Goal: Task Accomplishment & Management: Use online tool/utility

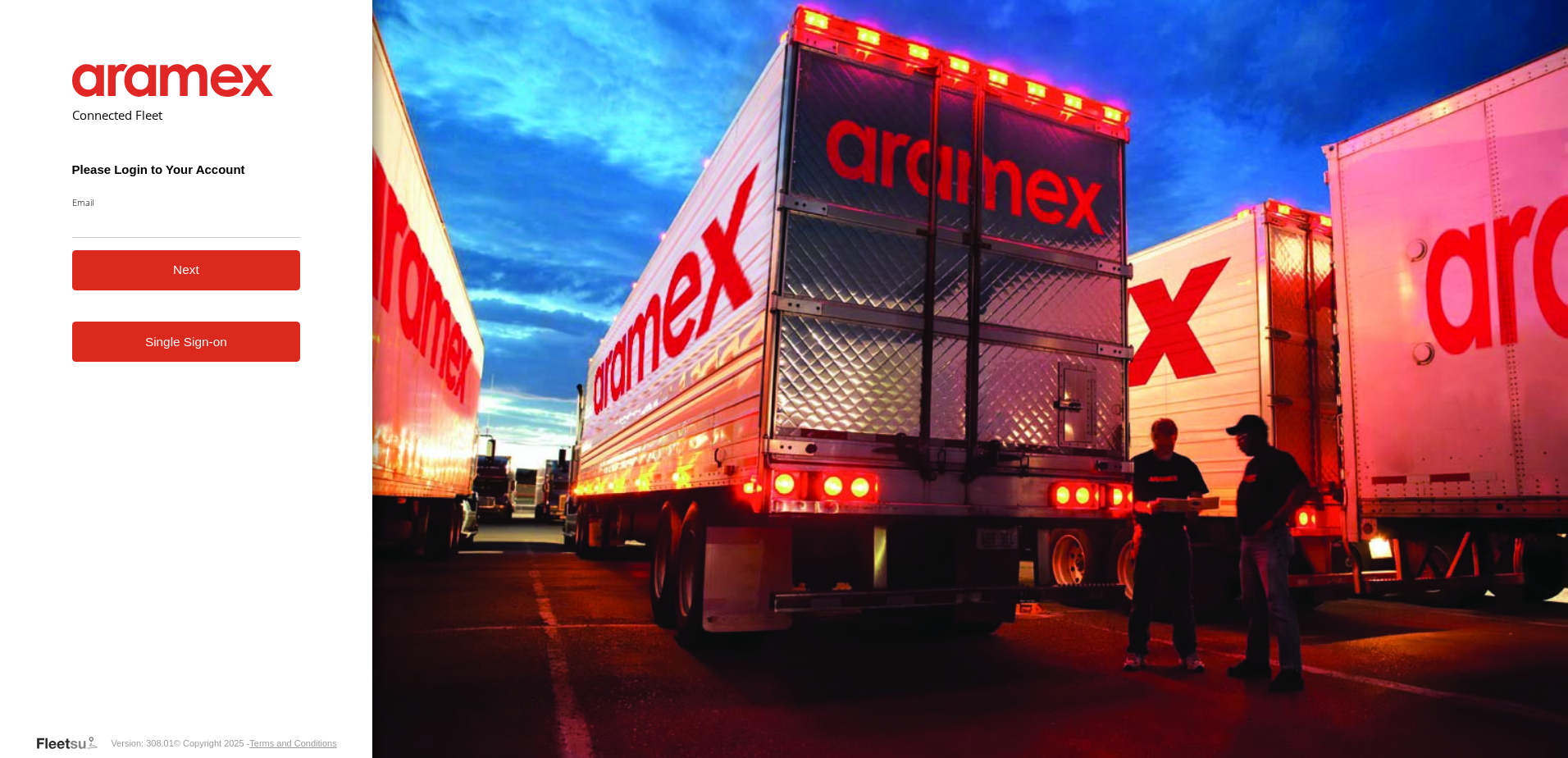
click at [210, 349] on link "Single Sign-on" at bounding box center [187, 341] width 229 height 40
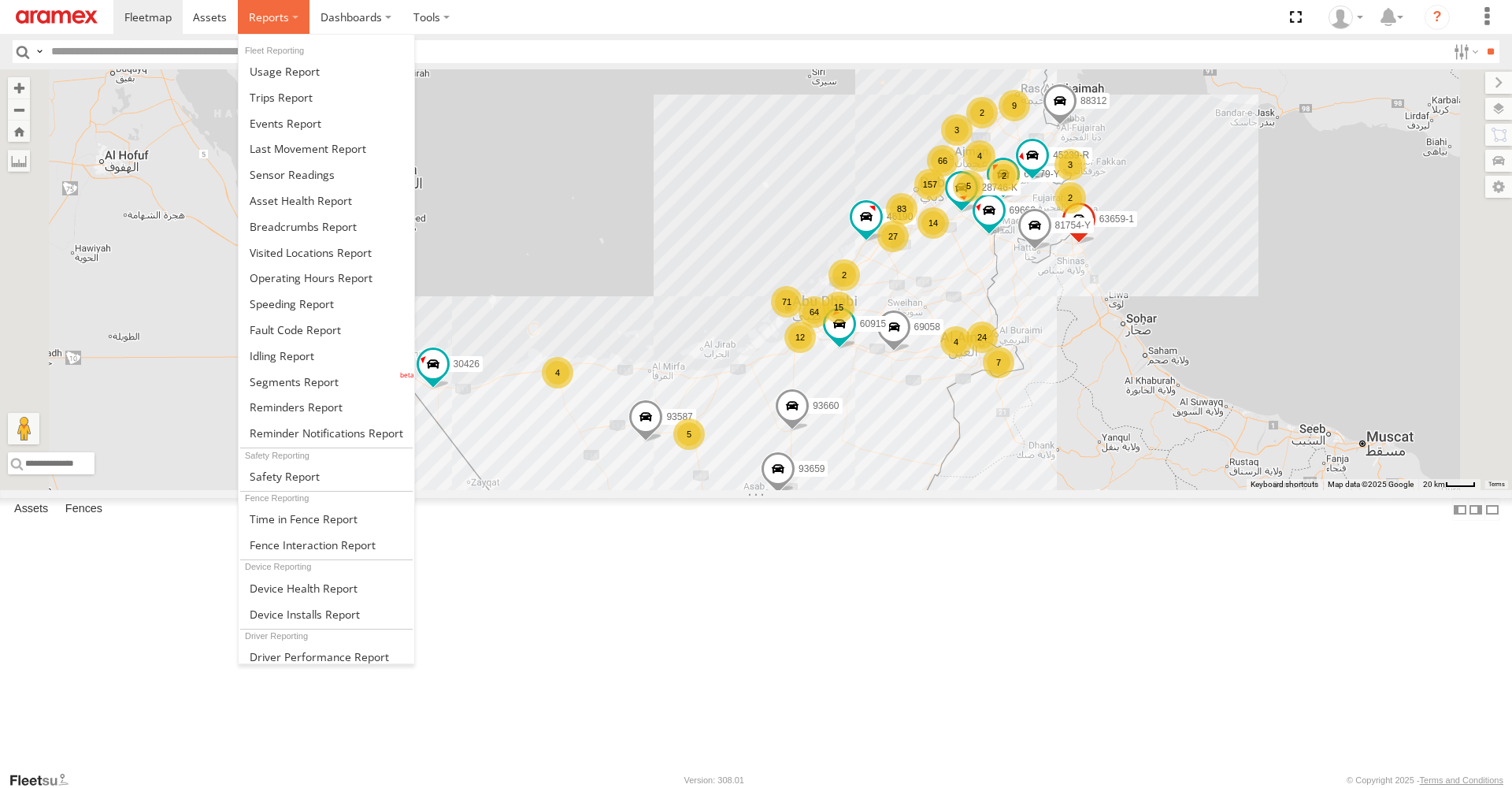
click at [270, 29] on label at bounding box center [273, 17] width 72 height 34
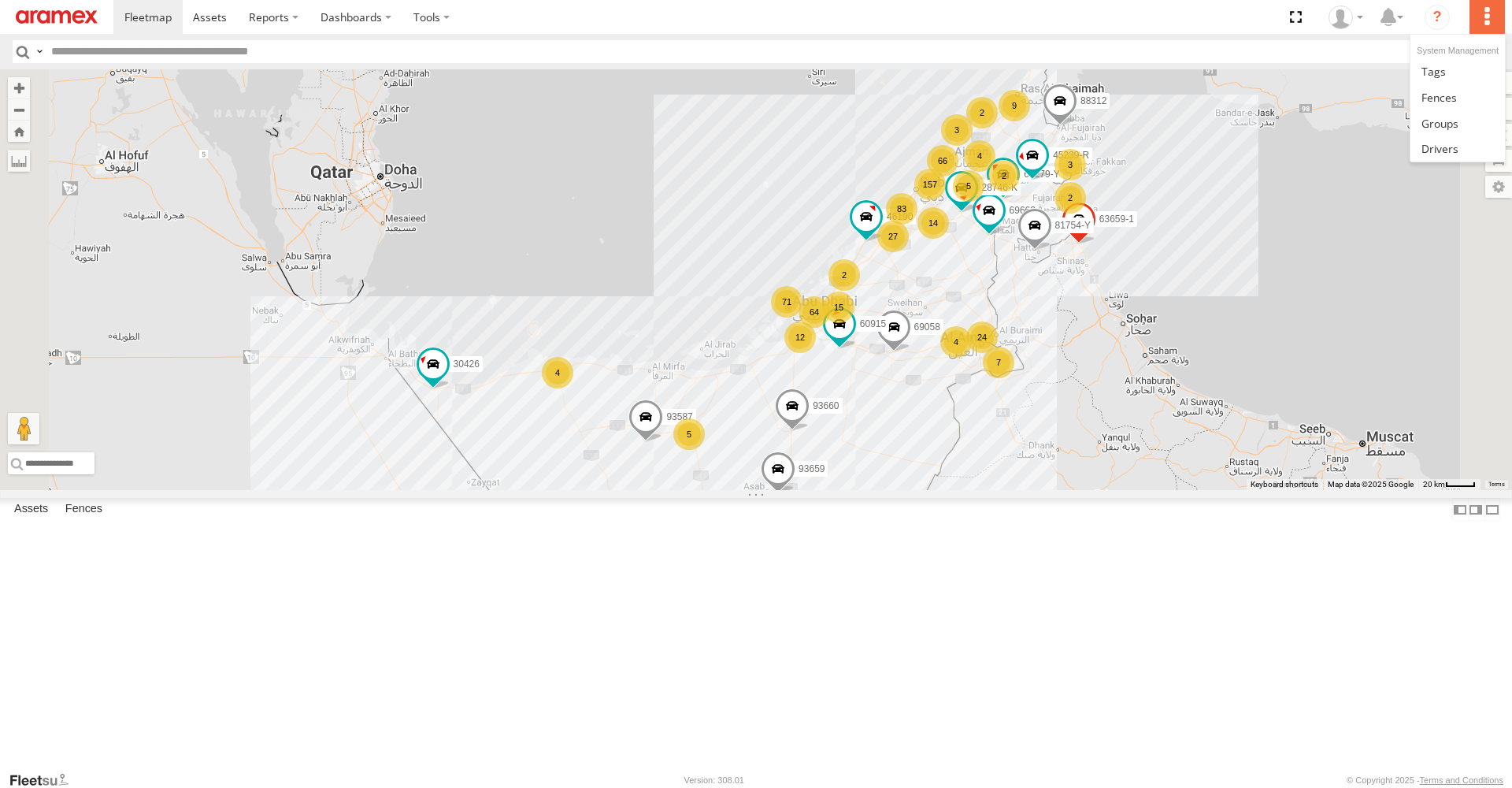
click at [1480, 15] on label at bounding box center [1487, 17] width 35 height 34
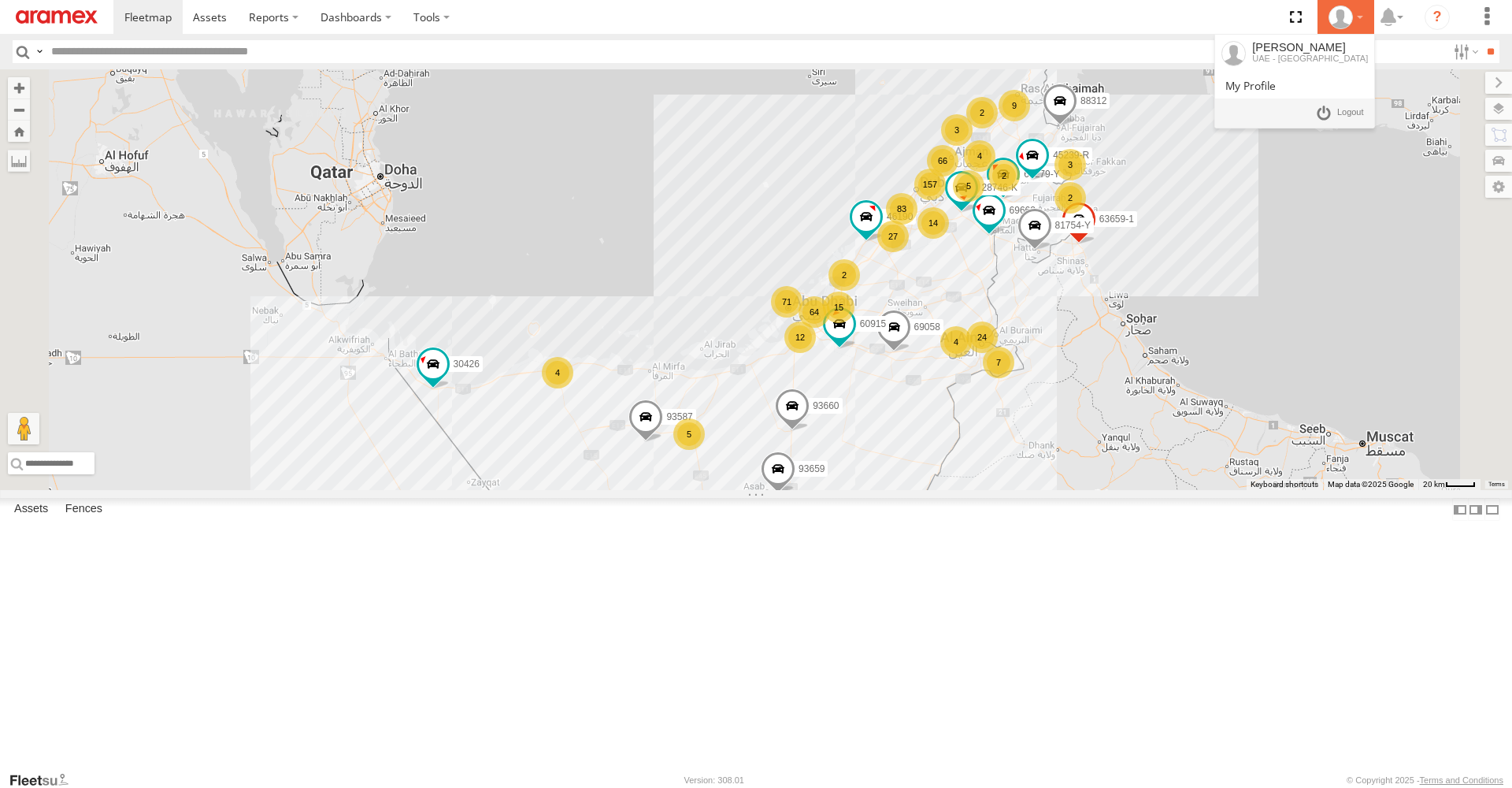
click at [1361, 21] on div at bounding box center [1346, 17] width 46 height 24
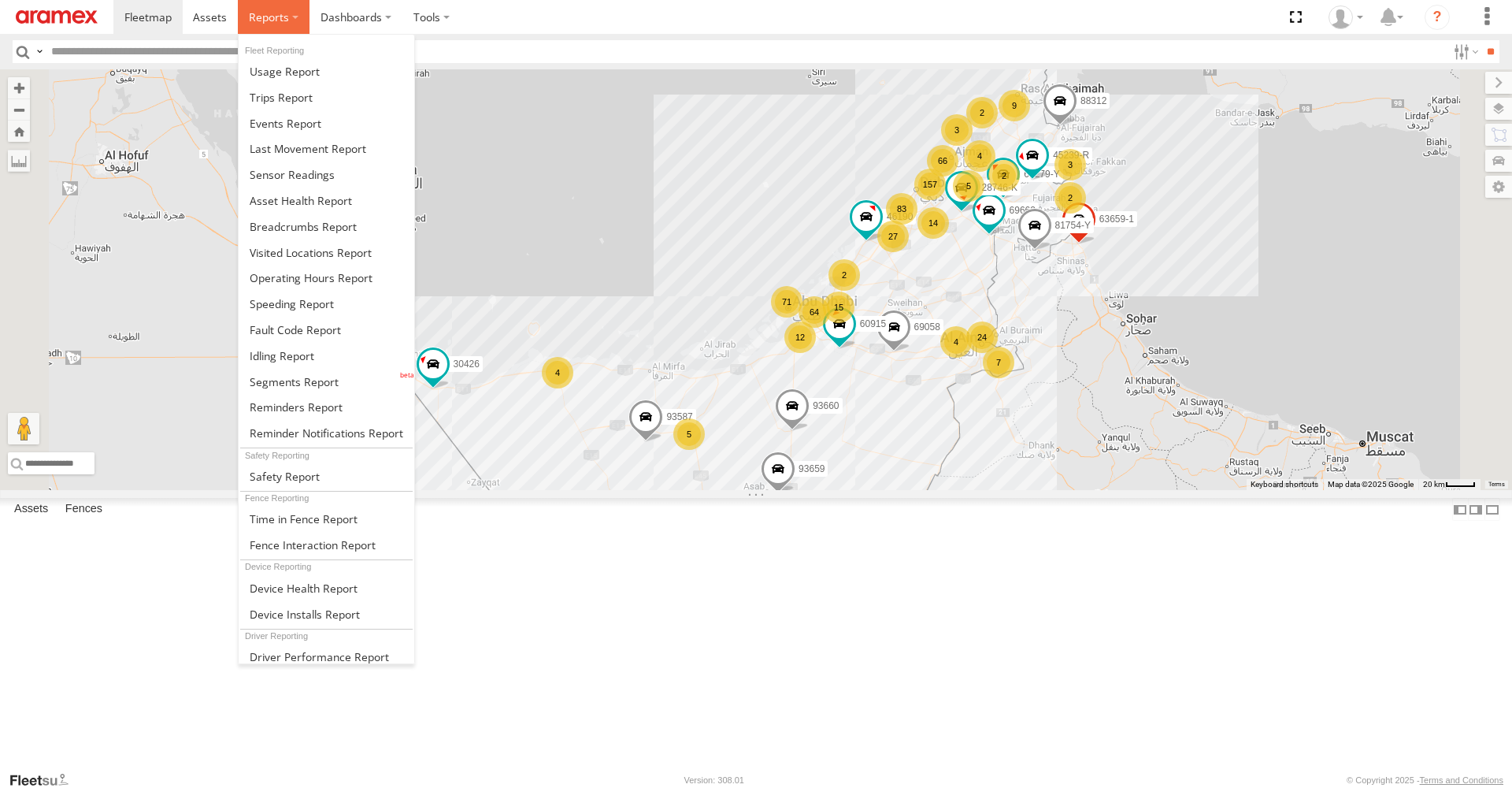
click at [266, 28] on label at bounding box center [273, 17] width 72 height 34
click at [283, 67] on span at bounding box center [284, 71] width 70 height 15
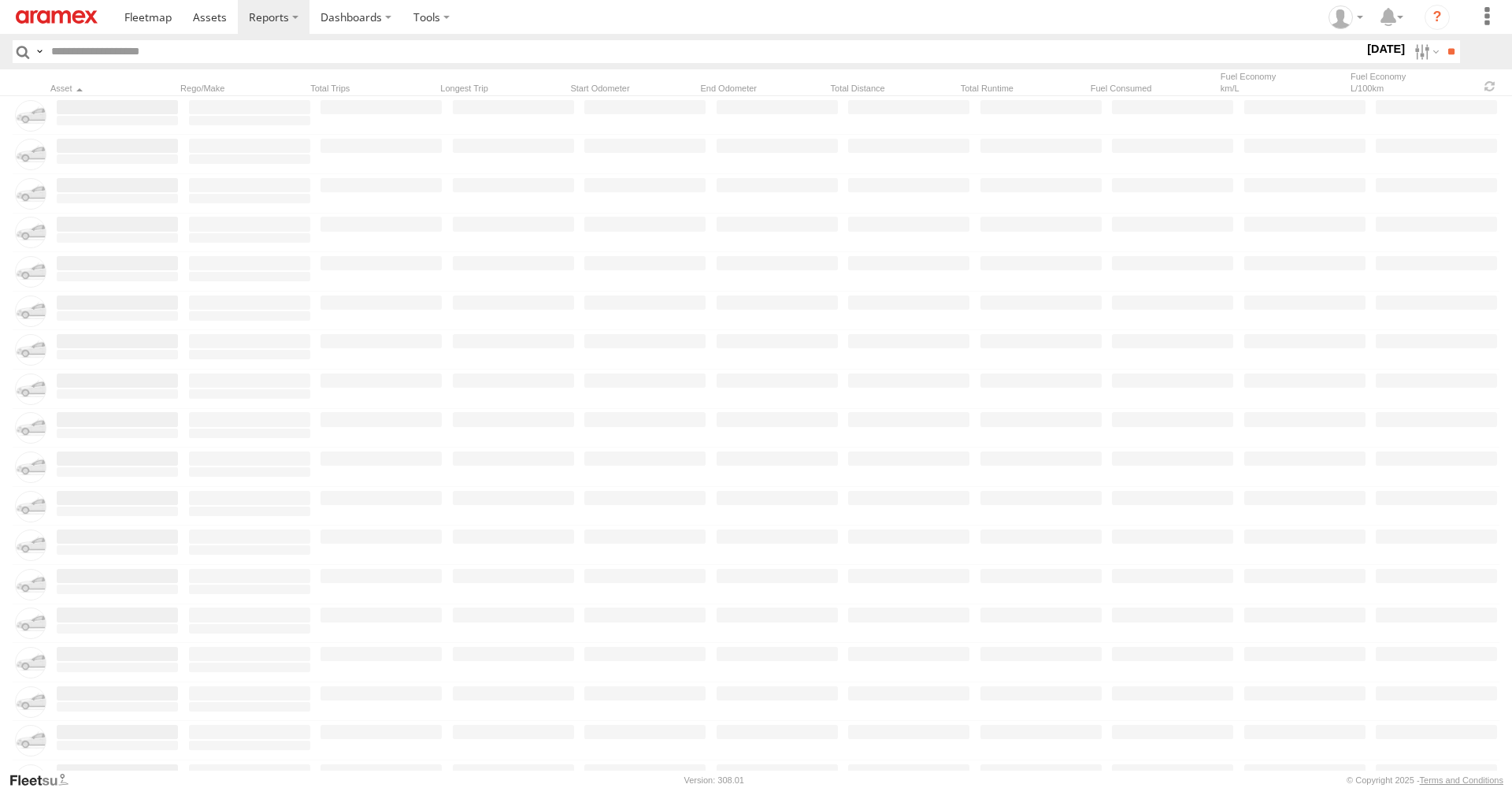
click at [1382, 49] on label "20 Sep 25" at bounding box center [1386, 49] width 44 height 17
click at [1416, 46] on label at bounding box center [1425, 51] width 34 height 23
click at [0, 0] on label at bounding box center [0, 0] width 0 height 0
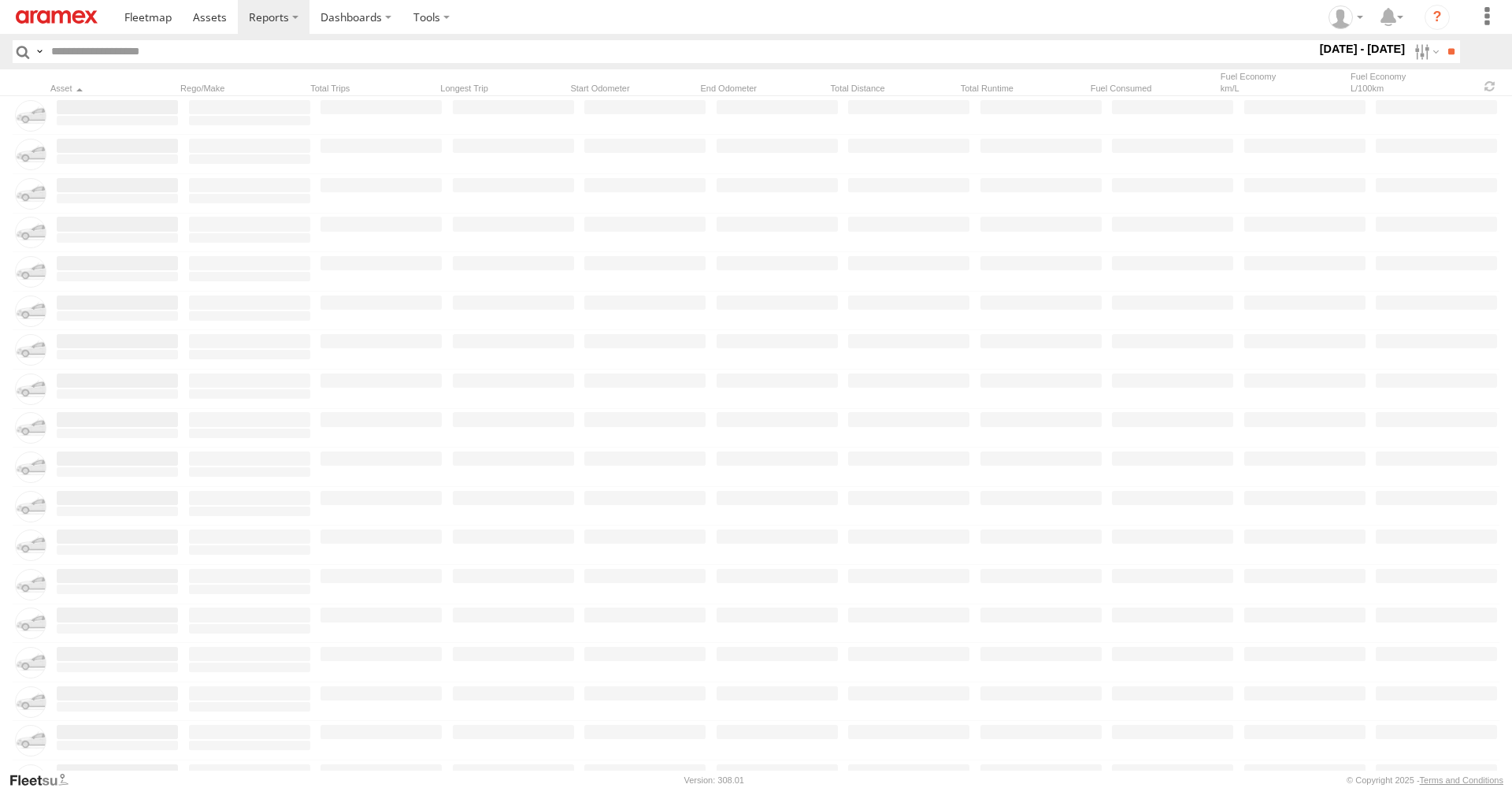
click at [0, 0] on label at bounding box center [0, 0] width 0 height 0
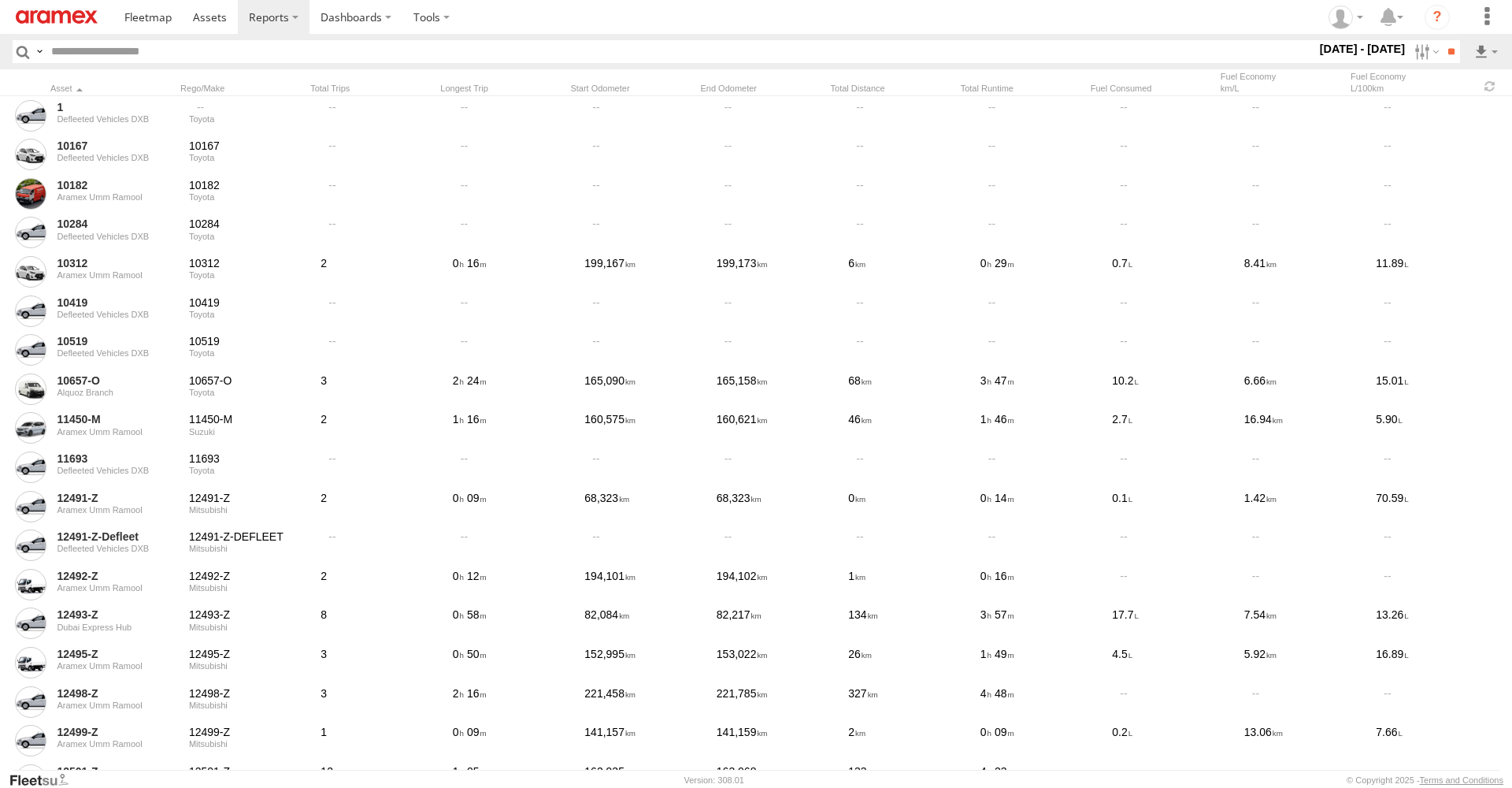
click at [0, 0] on label at bounding box center [0, 0] width 0 height 0
click at [1443, 47] on input "**" at bounding box center [1450, 51] width 18 height 23
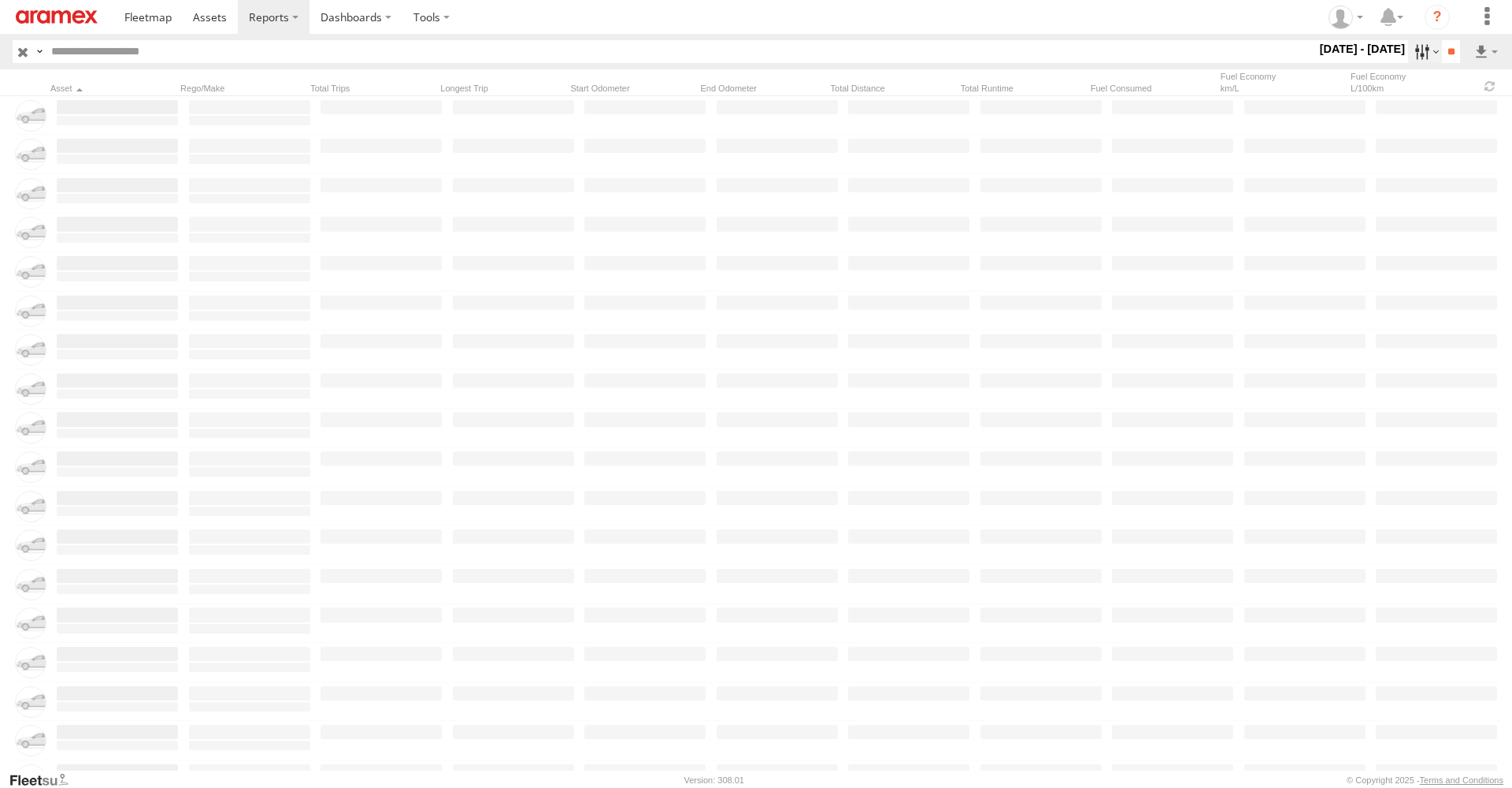
click at [1414, 46] on label at bounding box center [1425, 51] width 34 height 23
click at [0, 0] on span "AUH" at bounding box center [0, 0] width 0 height 0
click at [1442, 51] on input "**" at bounding box center [1450, 51] width 18 height 23
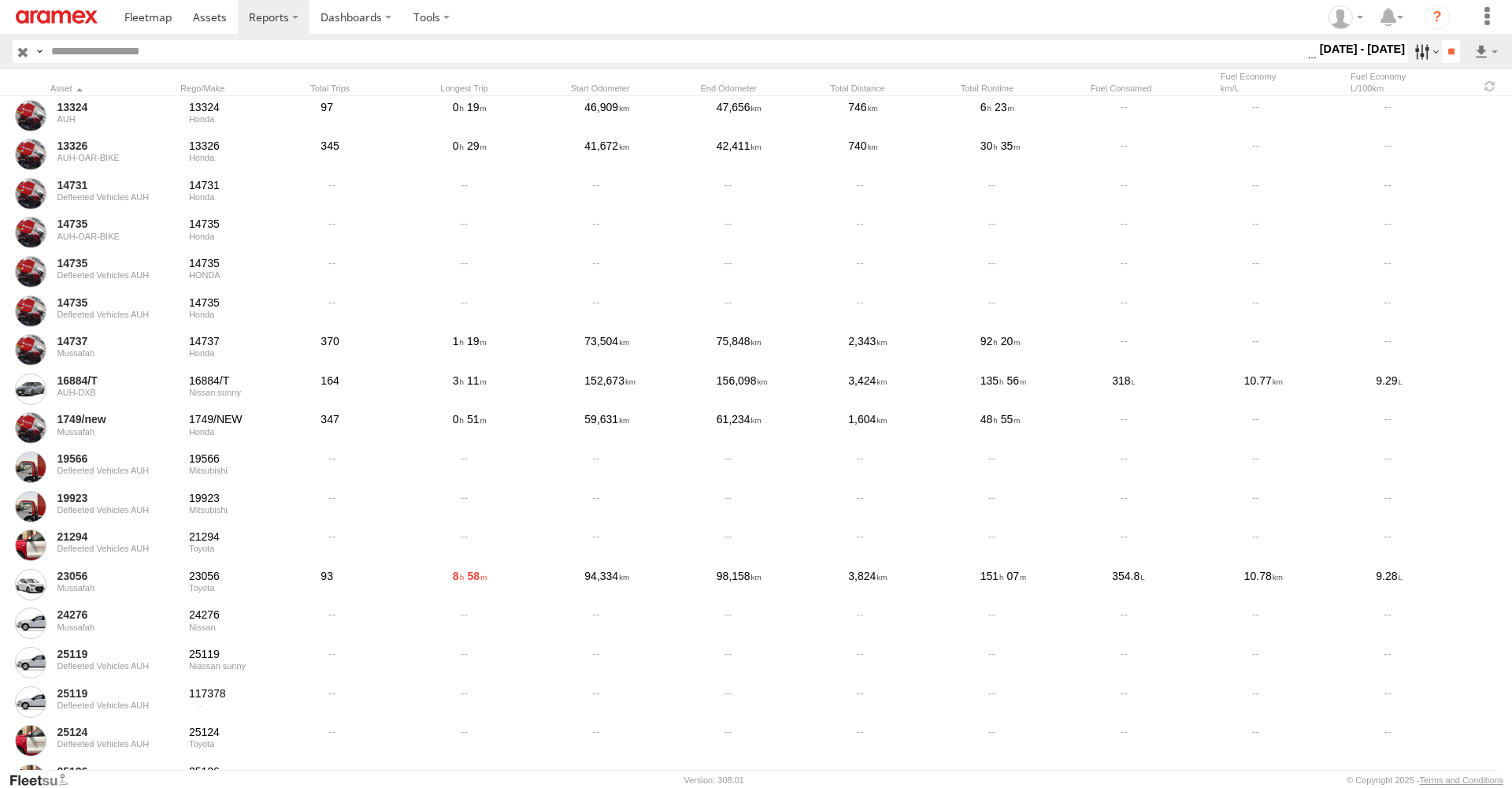
click at [1429, 47] on label at bounding box center [1425, 51] width 34 height 23
drag, startPoint x: 51, startPoint y: 212, endPoint x: 137, endPoint y: 193, distance: 88.1
click at [0, 0] on span "Defleeted Vehicles AUH" at bounding box center [0, 0] width 0 height 0
click at [1451, 53] on input "**" at bounding box center [1450, 51] width 18 height 23
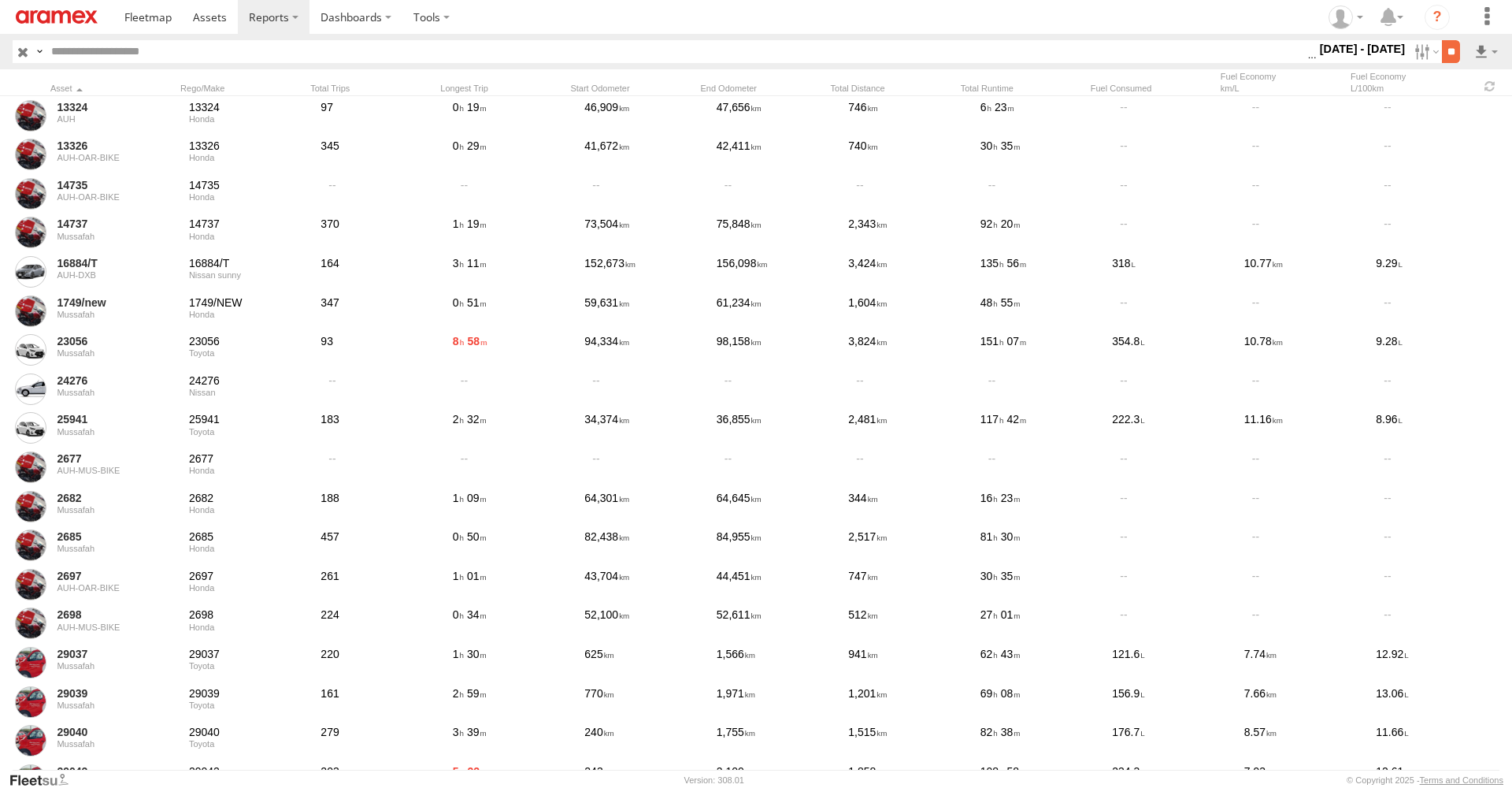
click at [1442, 51] on input "**" at bounding box center [1450, 51] width 18 height 23
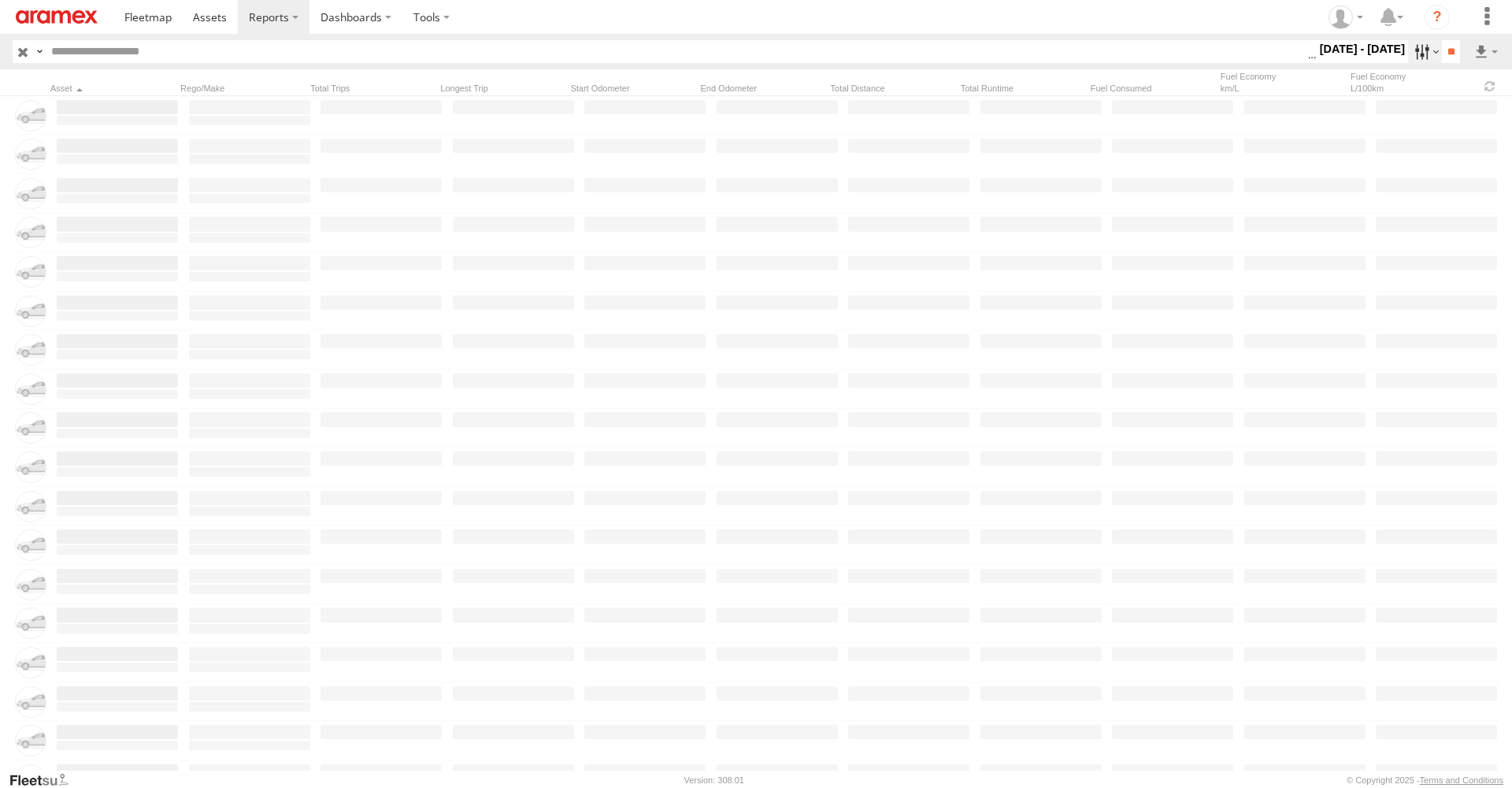
click at [1409, 49] on label at bounding box center [1425, 51] width 34 height 23
click at [0, 0] on div "AUH-MUS-BIKE" at bounding box center [0, 0] width 0 height 0
click at [0, 0] on span "AUH-MUS-BIKE" at bounding box center [0, 0] width 0 height 0
click at [0, 0] on span "AUH-OAR-BIKE" at bounding box center [0, 0] width 0 height 0
click at [1446, 49] on input "**" at bounding box center [1450, 51] width 18 height 23
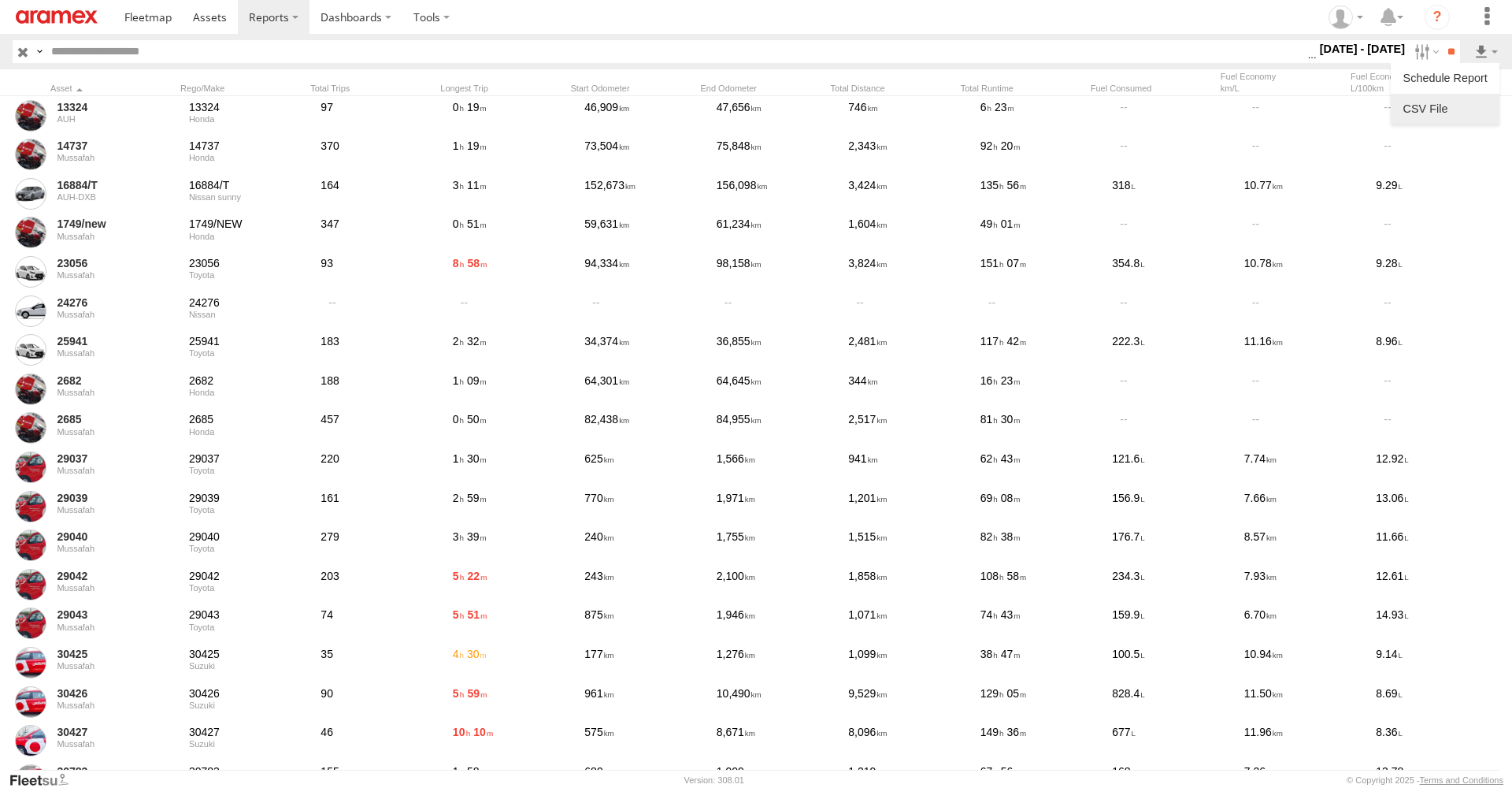
click at [1459, 101] on link at bounding box center [1446, 109] width 96 height 24
